Goal: Book appointment/travel/reservation

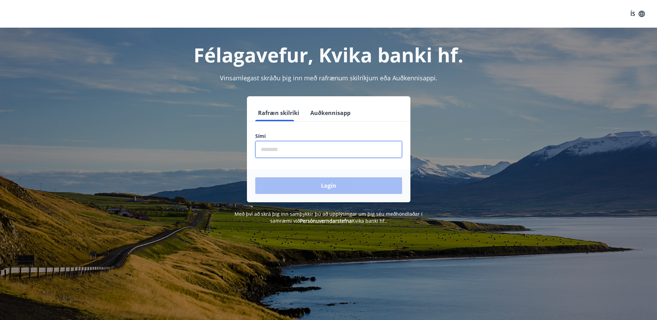
click at [307, 150] on input "phone" at bounding box center [328, 149] width 147 height 17
type input "********"
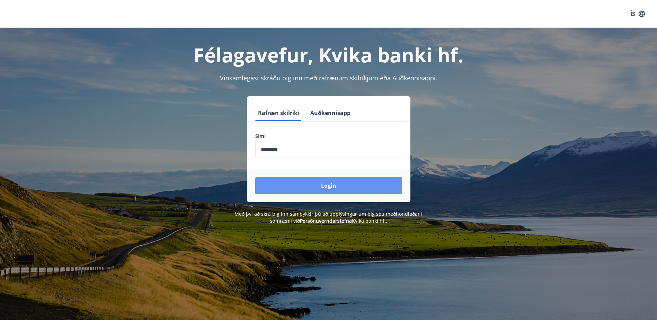
click at [337, 183] on button "Login" at bounding box center [328, 185] width 147 height 17
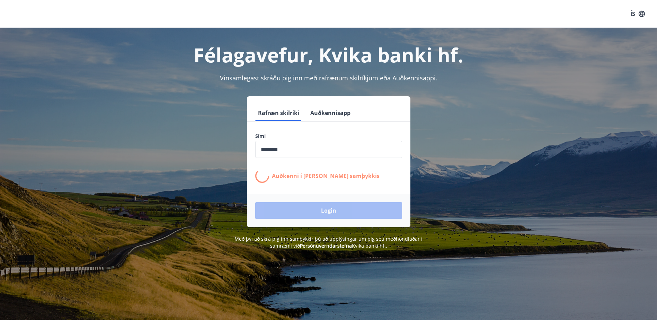
drag, startPoint x: 337, startPoint y: 183, endPoint x: 339, endPoint y: 196, distance: 13.0
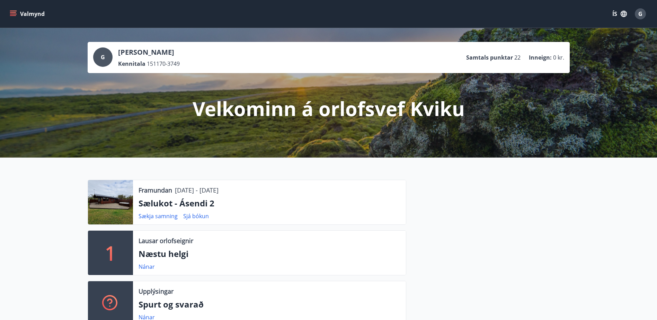
drag, startPoint x: 0, startPoint y: 0, endPoint x: 367, endPoint y: 265, distance: 452.9
click at [367, 265] on div "Nánar" at bounding box center [269, 266] width 262 height 8
click at [148, 268] on link "Nánar" at bounding box center [146, 267] width 16 height 8
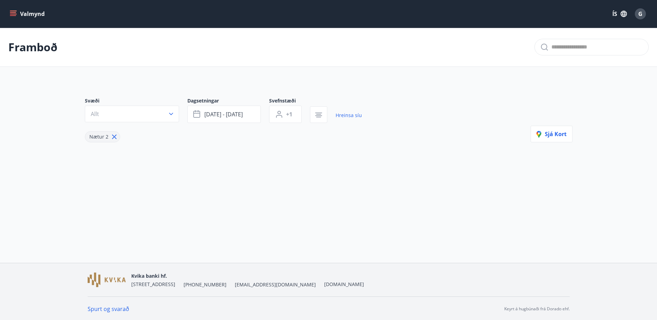
type input "*"
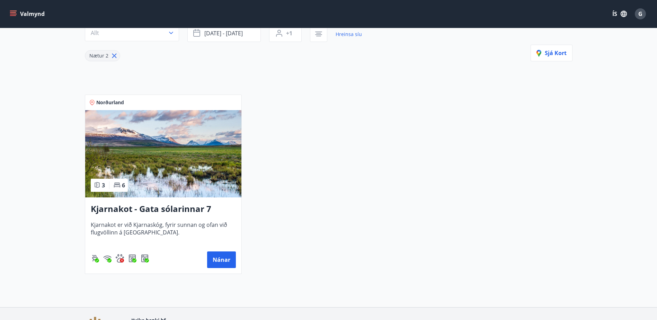
scroll to position [81, 0]
click at [215, 259] on button "Nánar" at bounding box center [221, 259] width 29 height 17
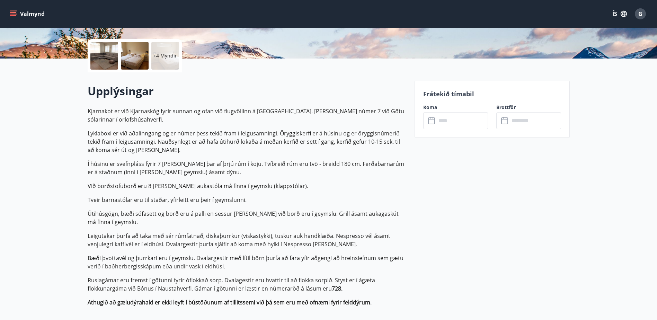
scroll to position [150, 0]
click at [444, 119] on input "text" at bounding box center [462, 120] width 52 height 17
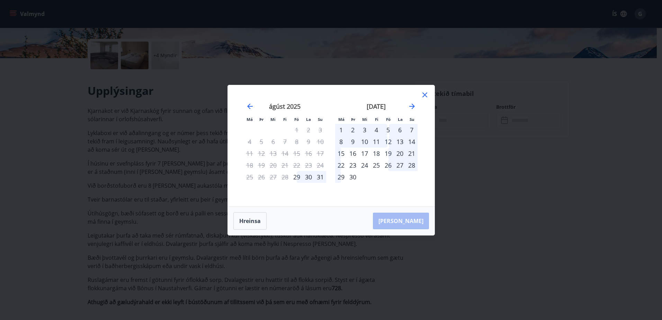
click at [472, 121] on div "Má Þr Mi Fi Fö La Su Má Þr Mi Fi Fö La Su júlí 2025 1 2 3 4 5 6 7 8 9 10 11 12 …" at bounding box center [331, 160] width 662 height 320
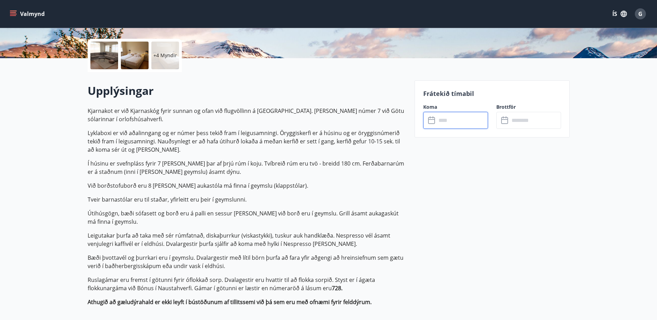
scroll to position [0, 0]
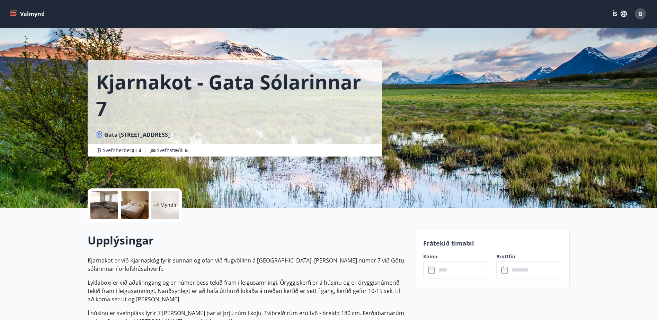
click at [95, 201] on div at bounding box center [104, 205] width 28 height 28
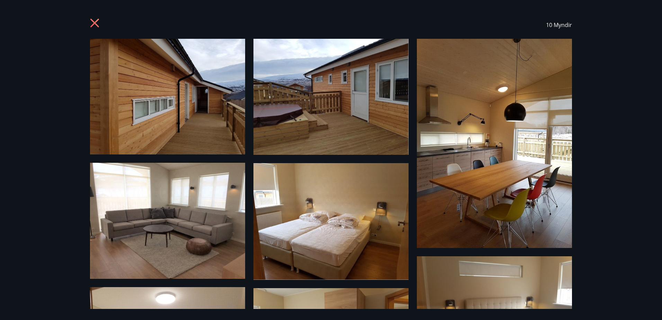
click at [140, 114] on img at bounding box center [167, 97] width 155 height 116
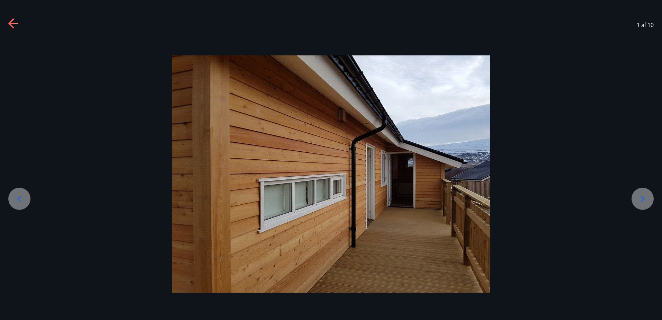
click at [647, 197] on icon at bounding box center [642, 198] width 11 height 11
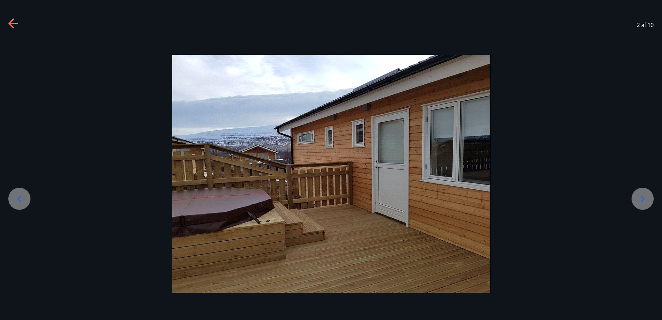
click at [647, 197] on icon at bounding box center [642, 198] width 11 height 11
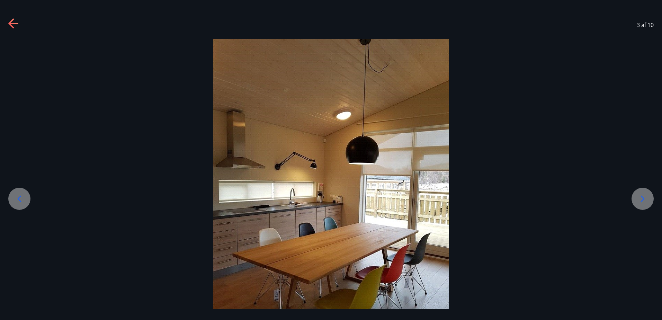
click at [647, 197] on icon at bounding box center [642, 198] width 11 height 11
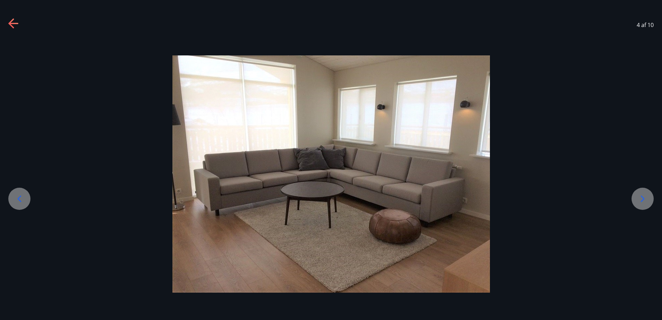
click at [647, 197] on icon at bounding box center [642, 198] width 11 height 11
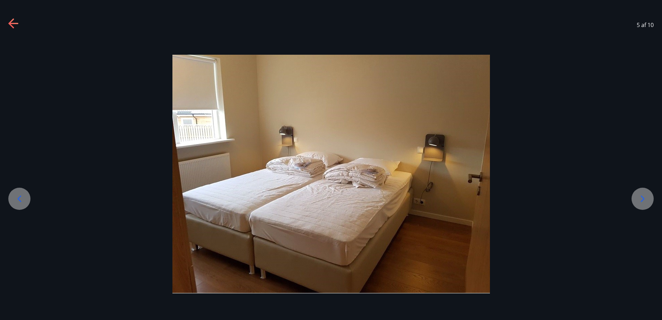
click at [647, 197] on icon at bounding box center [642, 198] width 11 height 11
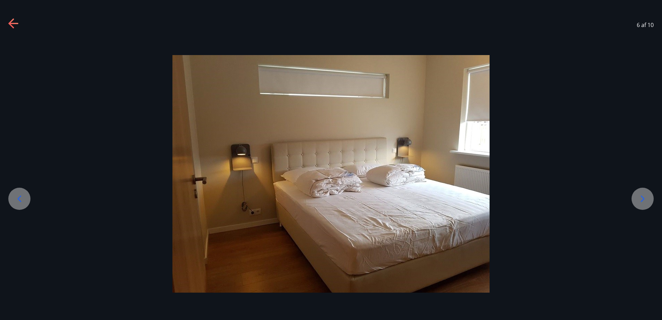
click at [647, 197] on icon at bounding box center [642, 198] width 11 height 11
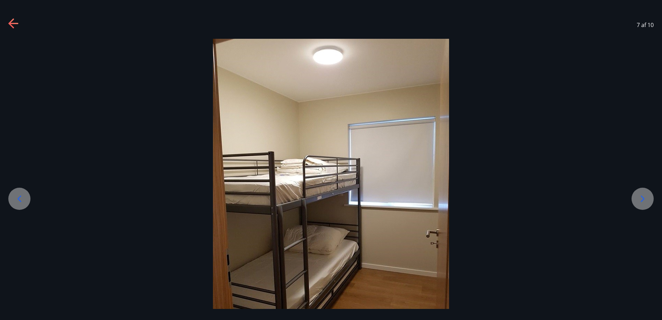
click at [647, 197] on icon at bounding box center [642, 198] width 11 height 11
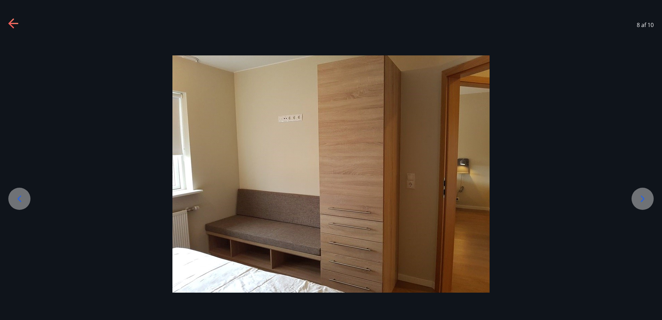
click at [647, 197] on icon at bounding box center [642, 198] width 11 height 11
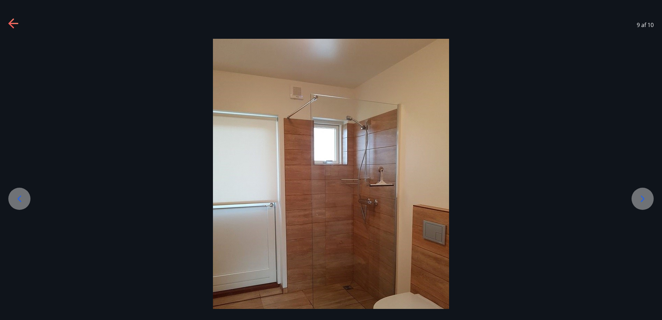
click at [647, 197] on icon at bounding box center [642, 198] width 11 height 11
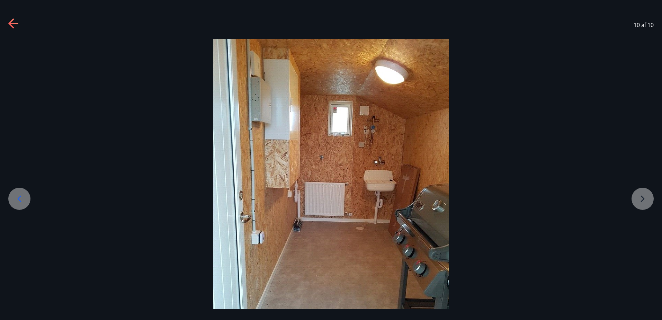
click at [647, 197] on div at bounding box center [331, 198] width 662 height 318
click at [24, 197] on icon at bounding box center [19, 198] width 11 height 11
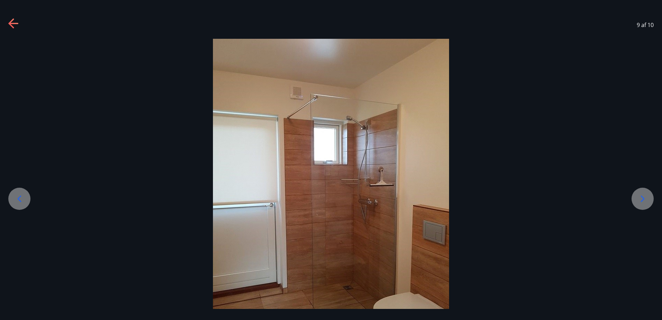
click at [24, 197] on icon at bounding box center [19, 198] width 11 height 11
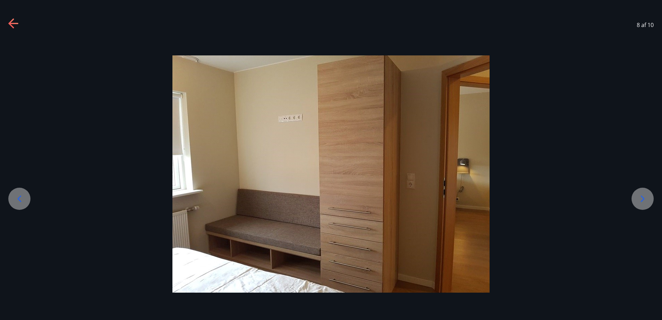
click at [24, 197] on icon at bounding box center [19, 198] width 11 height 11
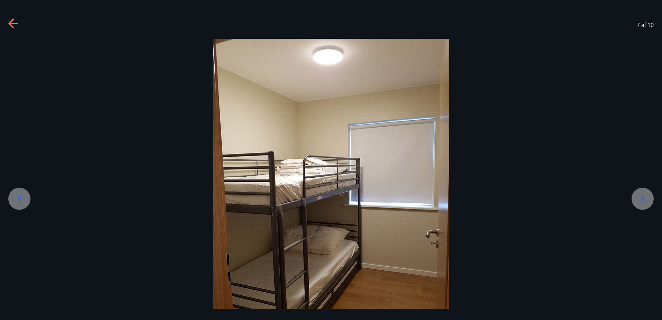
click at [24, 197] on icon at bounding box center [19, 198] width 11 height 11
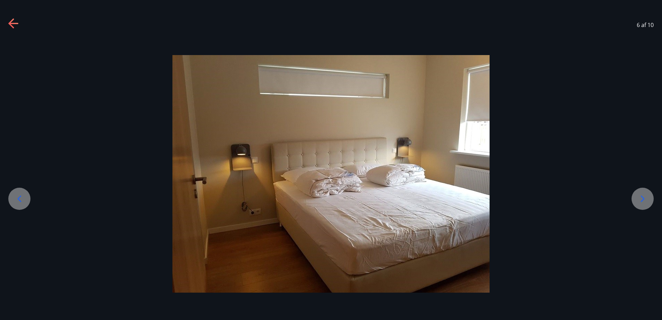
click at [24, 197] on icon at bounding box center [19, 198] width 11 height 11
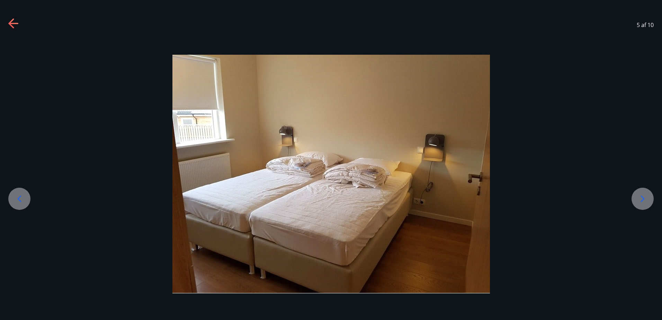
click at [14, 20] on icon at bounding box center [13, 23] width 11 height 11
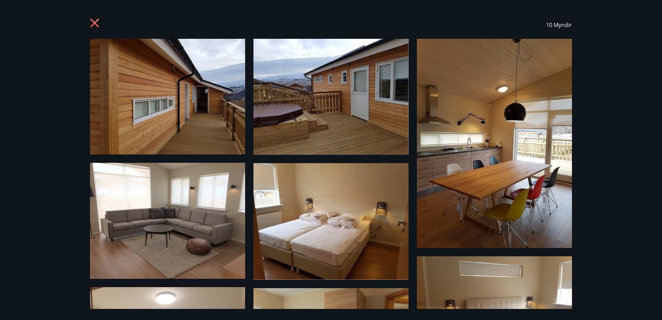
click at [96, 22] on icon at bounding box center [94, 23] width 9 height 9
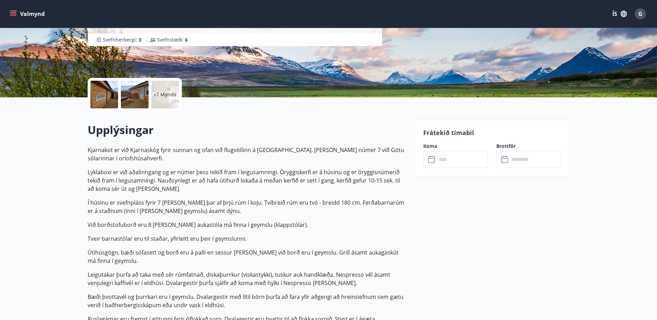
scroll to position [111, 0]
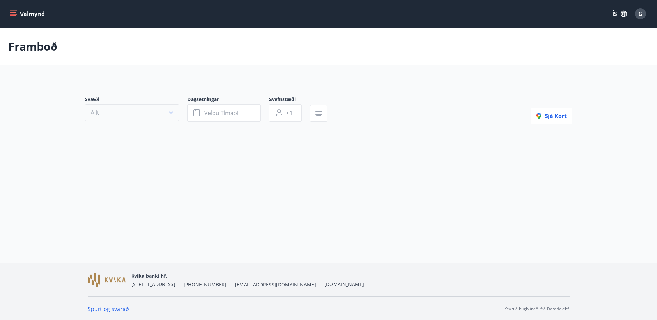
type input "*"
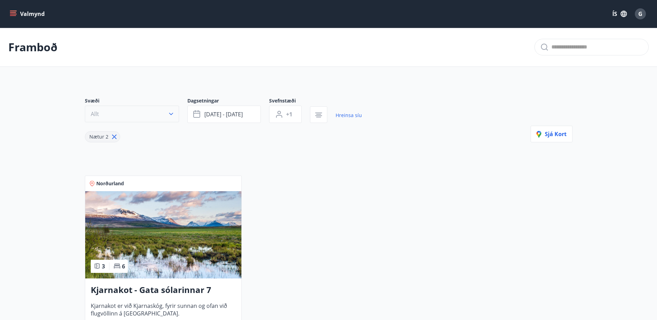
click at [138, 113] on button "Allt" at bounding box center [132, 114] width 94 height 17
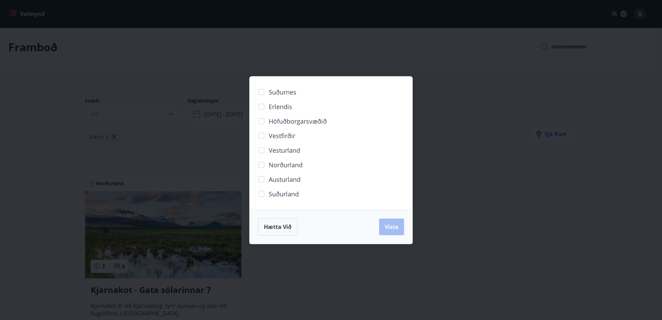
click at [115, 58] on div "Suðurnes Erlendis Höfuðborgarsvæðið Vestfirðir Vesturland Norðurland Austurland…" at bounding box center [331, 160] width 662 height 320
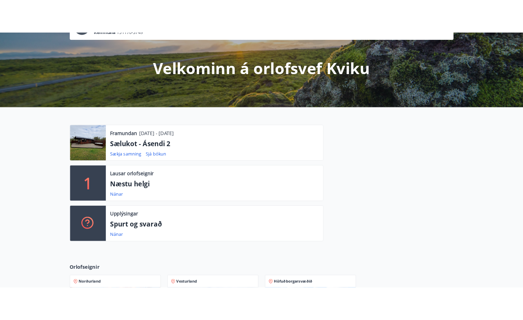
scroll to position [64, 0]
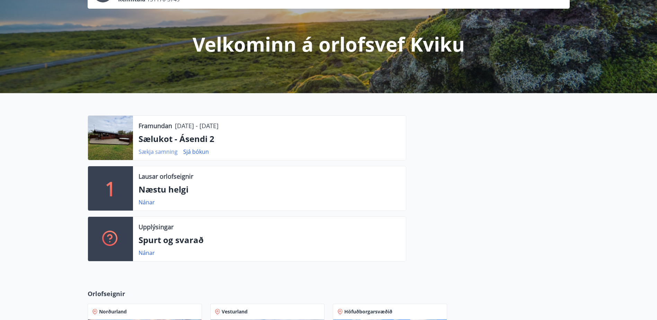
click at [163, 152] on link "Sækja samning" at bounding box center [157, 152] width 39 height 8
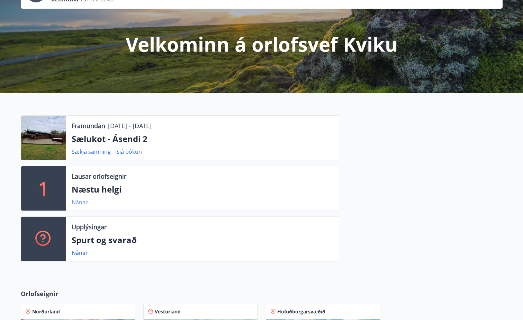
click at [77, 200] on link "Nánar" at bounding box center [80, 202] width 16 height 8
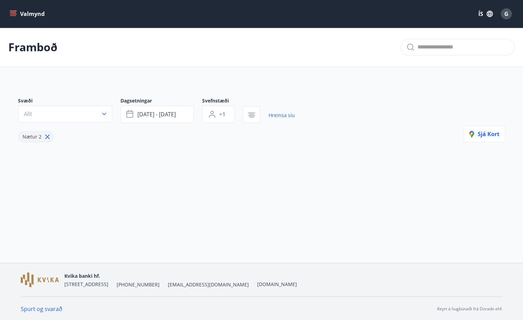
type input "*"
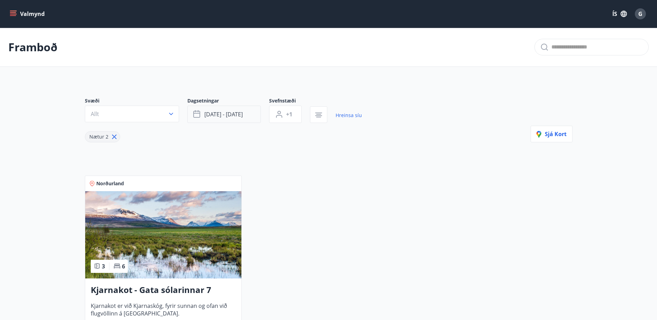
click at [216, 116] on span "ágú 29 - sep 01" at bounding box center [223, 114] width 38 height 8
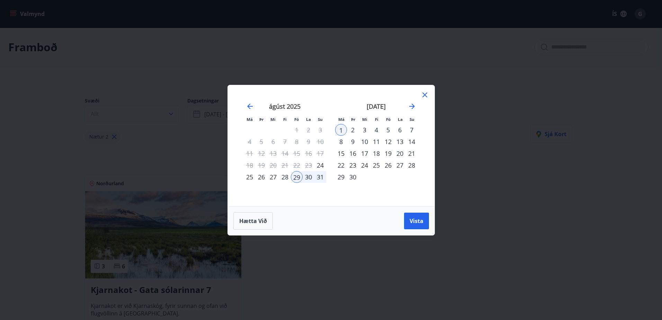
click at [296, 177] on div "29" at bounding box center [297, 177] width 12 height 12
click at [343, 129] on div "1" at bounding box center [341, 130] width 12 height 12
click at [415, 219] on span "Vista" at bounding box center [417, 221] width 14 height 8
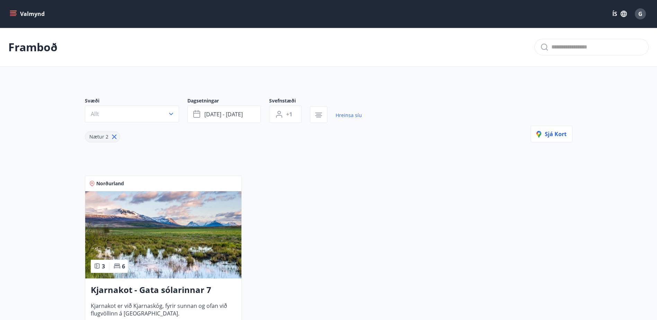
click at [150, 286] on h3 "Kjarnakot - Gata sólarinnar 7" at bounding box center [163, 290] width 145 height 12
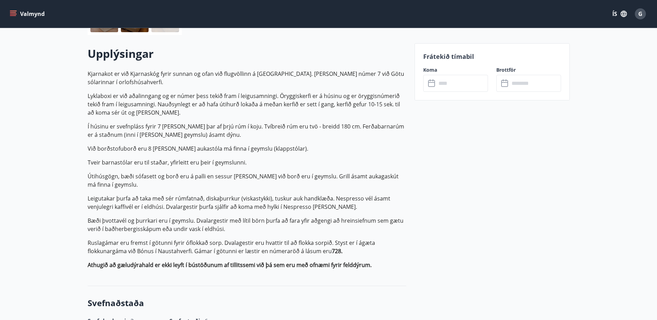
scroll to position [186, 0]
click at [460, 80] on input "text" at bounding box center [462, 83] width 52 height 17
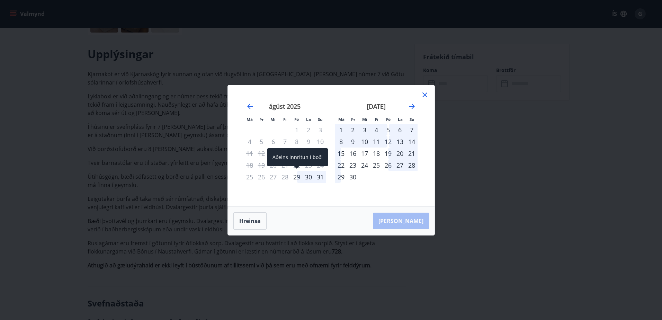
click at [297, 177] on div "29" at bounding box center [297, 177] width 12 height 12
click at [341, 127] on div "1" at bounding box center [341, 130] width 12 height 12
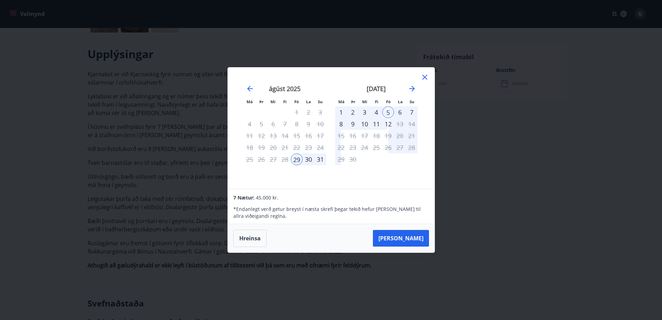
click at [413, 248] on div "Hreinsa Taka Frá" at bounding box center [331, 238] width 207 height 28
click at [412, 236] on button "Taka Frá" at bounding box center [401, 238] width 56 height 17
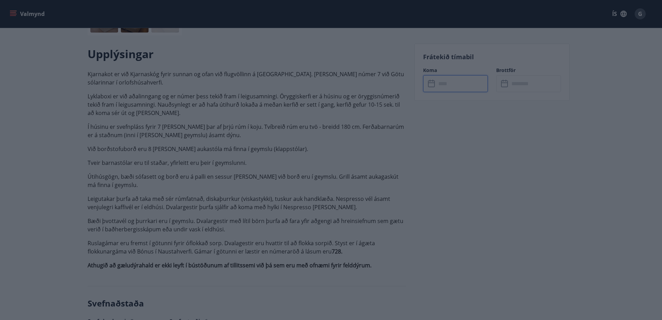
type input "******"
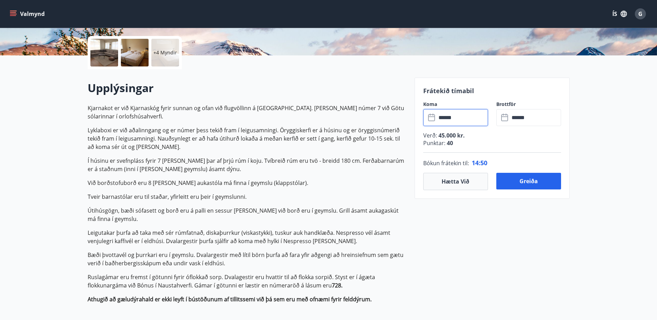
scroll to position [152, 0]
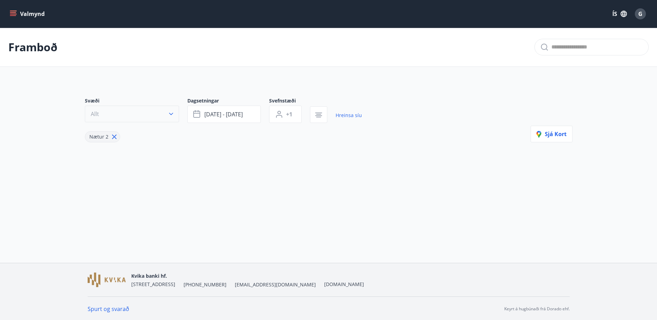
click at [139, 114] on button "Allt" at bounding box center [132, 114] width 94 height 17
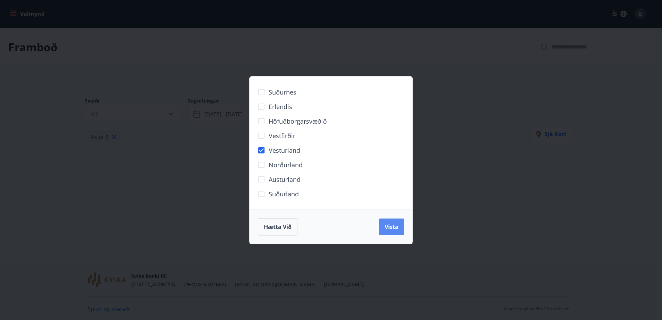
click at [391, 225] on span "Vista" at bounding box center [392, 227] width 14 height 8
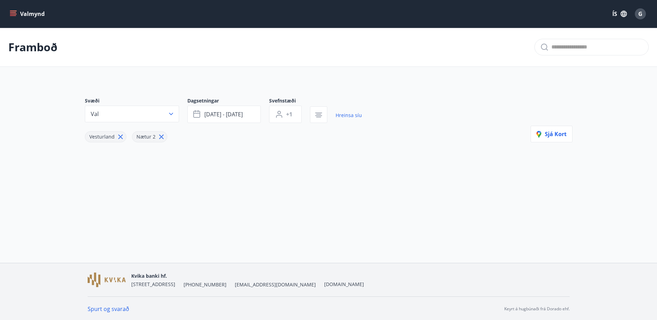
click at [11, 16] on icon "menu" at bounding box center [13, 13] width 7 height 7
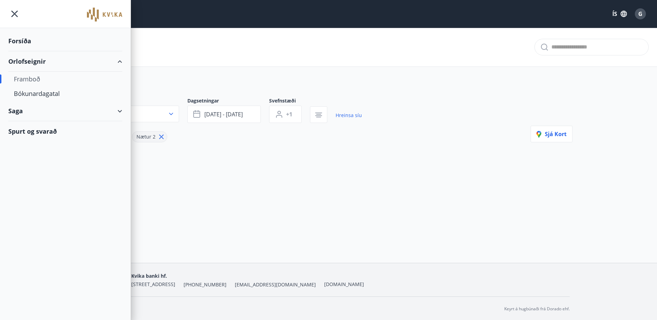
click at [30, 60] on div "Orlofseignir" at bounding box center [65, 61] width 114 height 20
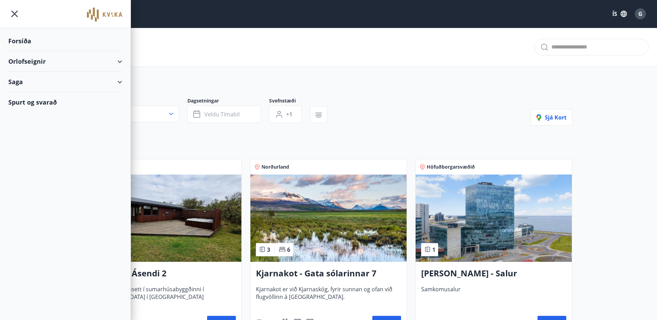
type input "*"
click at [184, 43] on div "Framboð" at bounding box center [328, 47] width 657 height 39
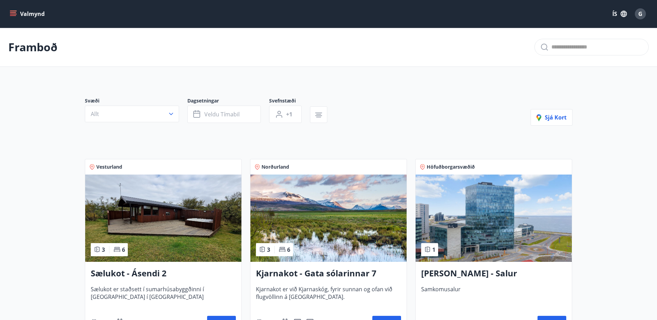
click at [141, 271] on h3 "Sælukot - Ásendi 2" at bounding box center [163, 273] width 145 height 12
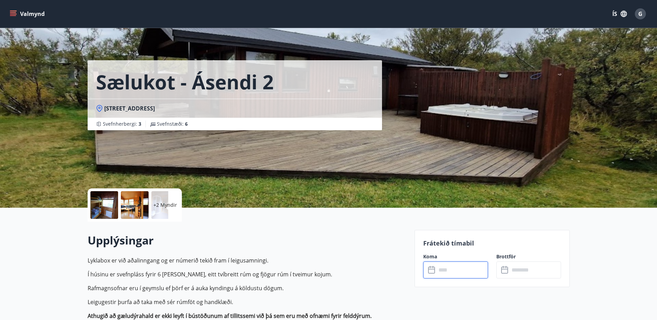
click at [454, 272] on input "text" at bounding box center [462, 269] width 52 height 17
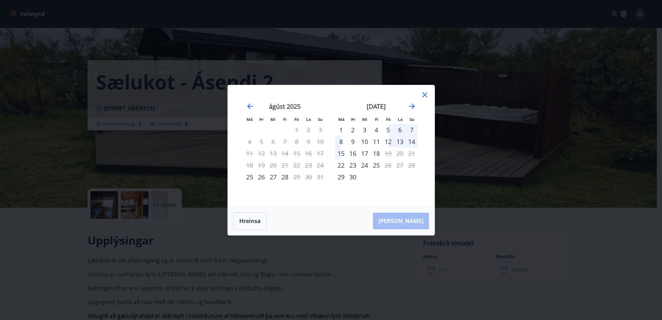
click at [386, 130] on div "5" at bounding box center [388, 130] width 12 height 12
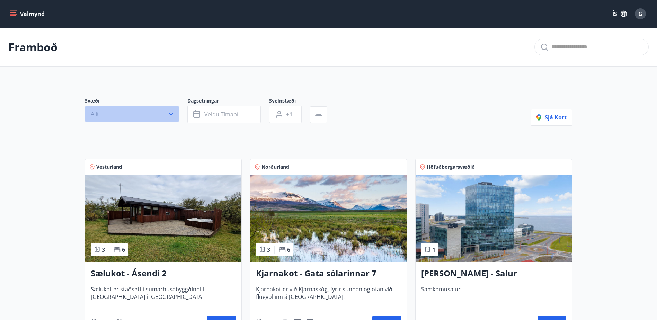
click at [143, 113] on button "Allt" at bounding box center [132, 114] width 94 height 17
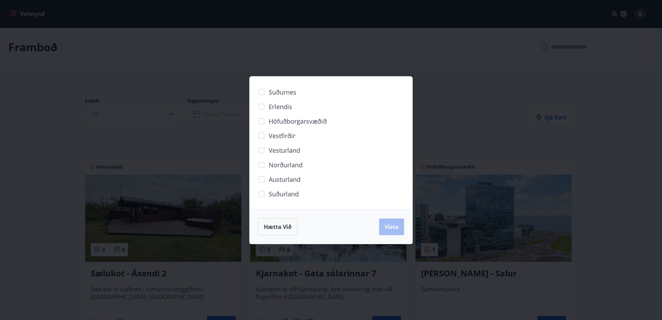
click at [167, 50] on div "Suðurnes Erlendis Höfuðborgarsvæðið Vestfirðir Vesturland Norðurland Austurland…" at bounding box center [331, 160] width 662 height 320
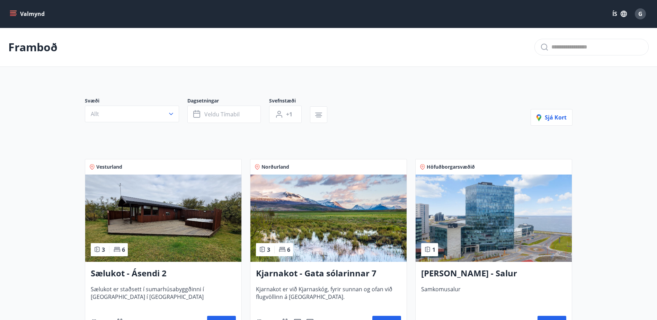
click at [270, 274] on h3 "Kjarnakot - Gata sólarinnar 7" at bounding box center [328, 273] width 145 height 12
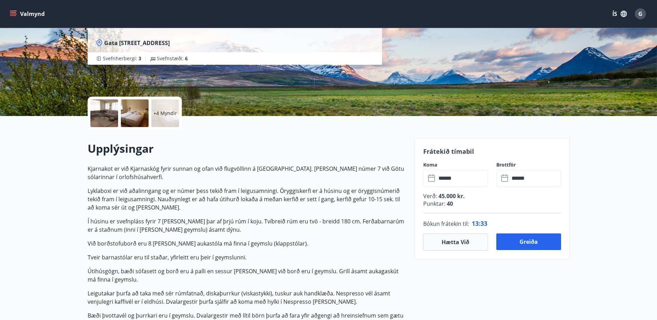
scroll to position [92, 0]
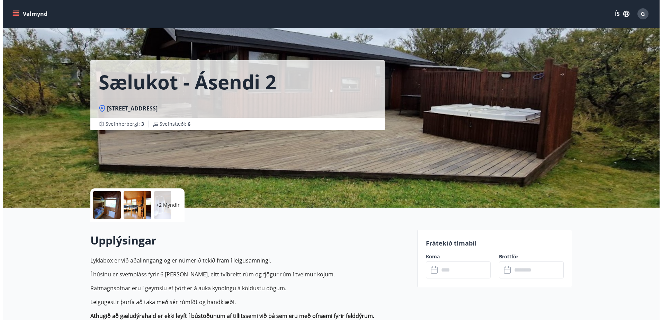
scroll to position [122, 0]
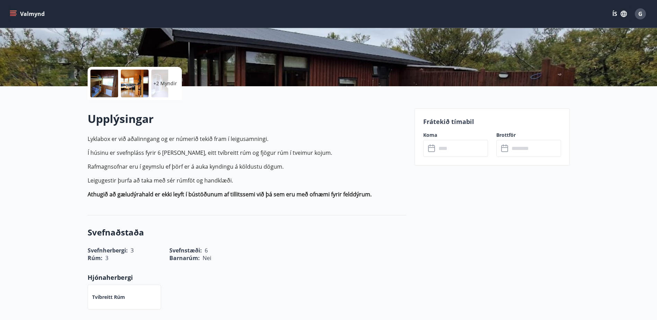
click at [447, 152] on input "text" at bounding box center [462, 148] width 52 height 17
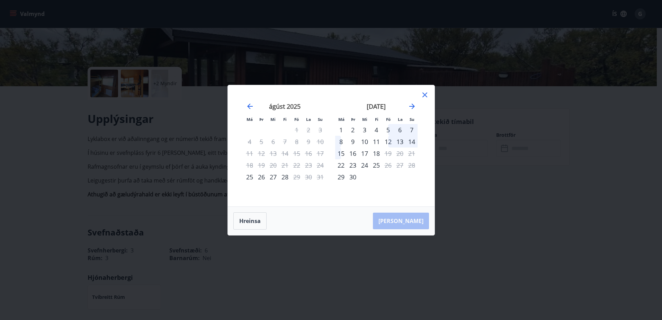
click at [272, 176] on div "27" at bounding box center [273, 177] width 12 height 12
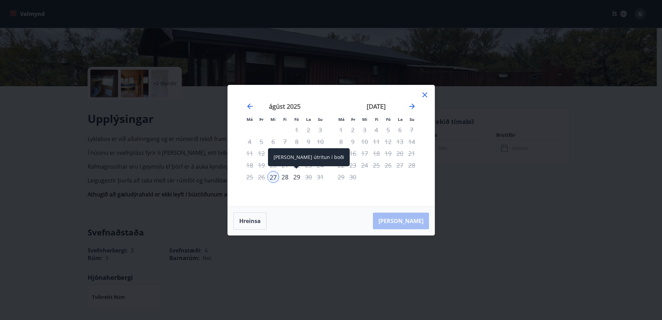
click at [297, 176] on div "29" at bounding box center [297, 177] width 12 height 12
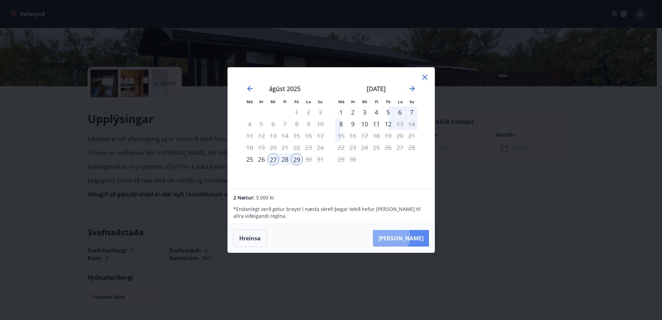
click at [410, 236] on button "Taka Frá" at bounding box center [401, 238] width 56 height 17
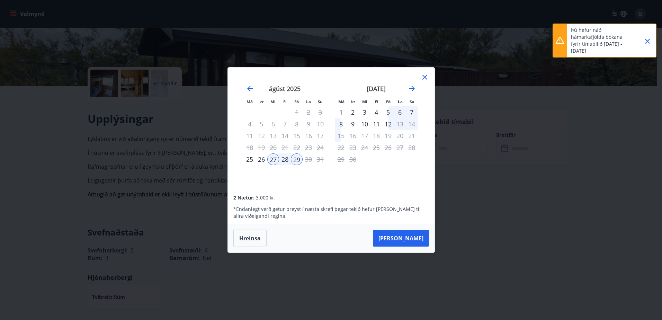
click at [649, 42] on icon "Close" at bounding box center [647, 41] width 8 height 8
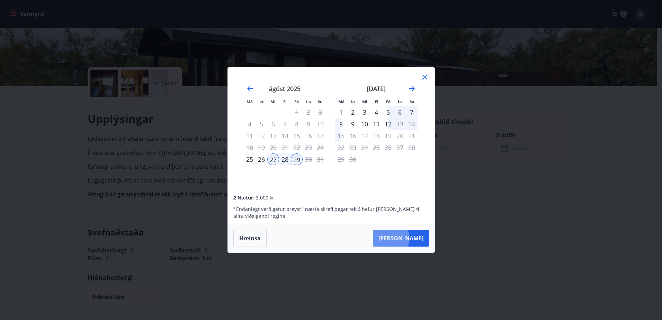
click at [412, 238] on button "Taka Frá" at bounding box center [401, 238] width 56 height 17
click at [490, 46] on div "Má Þr Mi Fi Fö La Su Má Þr Mi Fi Fö La Su júlí 2025 1 2 3 4 5 6 7 8 9 10 11 12 …" at bounding box center [331, 160] width 662 height 320
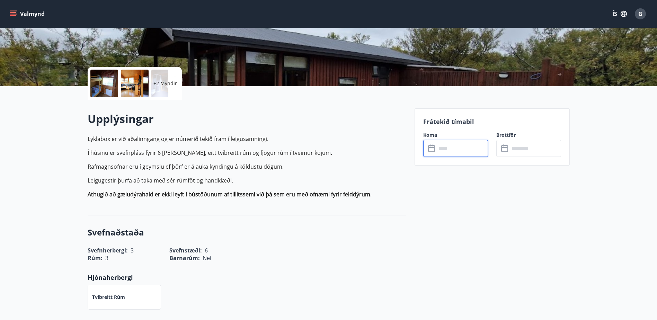
click at [464, 150] on input "text" at bounding box center [462, 148] width 52 height 17
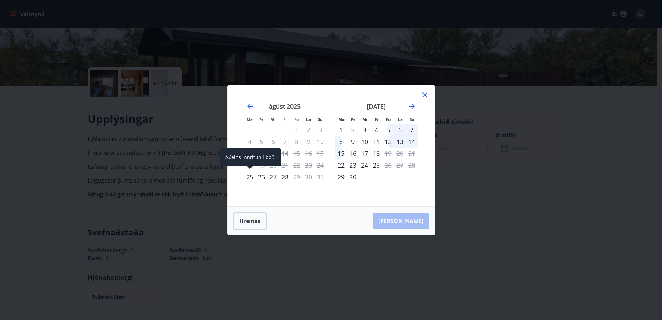
click at [250, 175] on div "25" at bounding box center [250, 177] width 12 height 12
click at [286, 177] on div "28" at bounding box center [285, 177] width 12 height 12
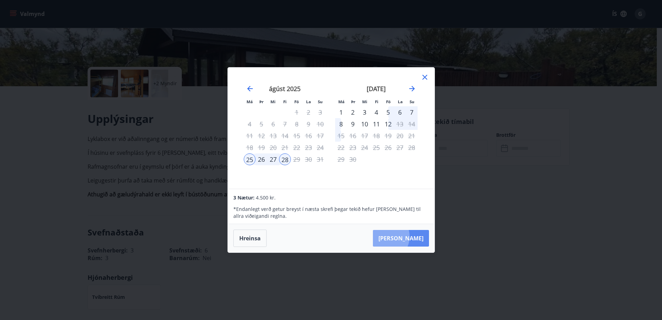
click at [405, 236] on button "Taka Frá" at bounding box center [401, 238] width 56 height 17
click at [365, 110] on div "3" at bounding box center [365, 112] width 12 height 12
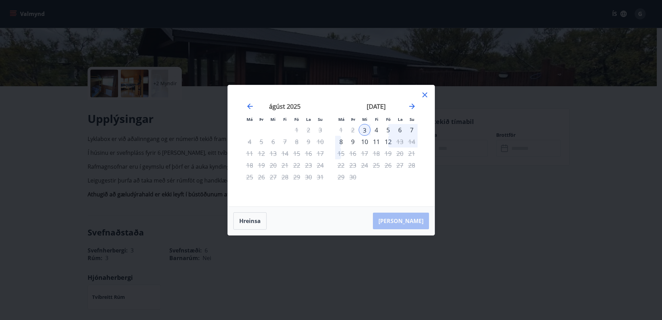
click at [402, 131] on div "6" at bounding box center [400, 130] width 12 height 12
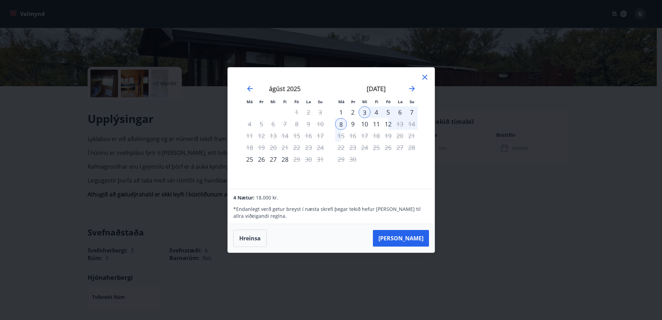
click at [425, 75] on icon at bounding box center [425, 77] width 8 height 8
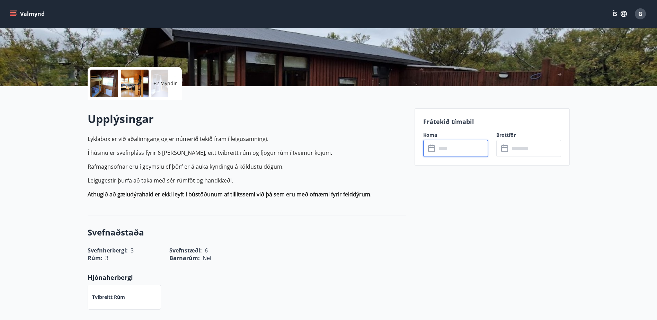
click at [474, 146] on input "text" at bounding box center [462, 148] width 52 height 17
